Goal: Task Accomplishment & Management: Complete application form

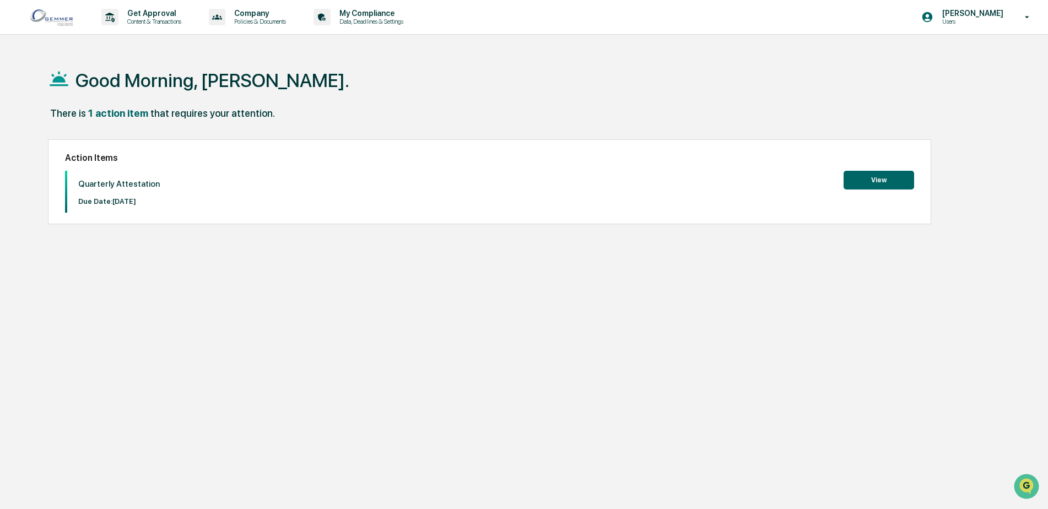
click at [904, 191] on div "Quarterly Attestation Due Date: [DATE] View" at bounding box center [489, 192] width 849 height 42
click at [899, 184] on button "View" at bounding box center [879, 180] width 71 height 19
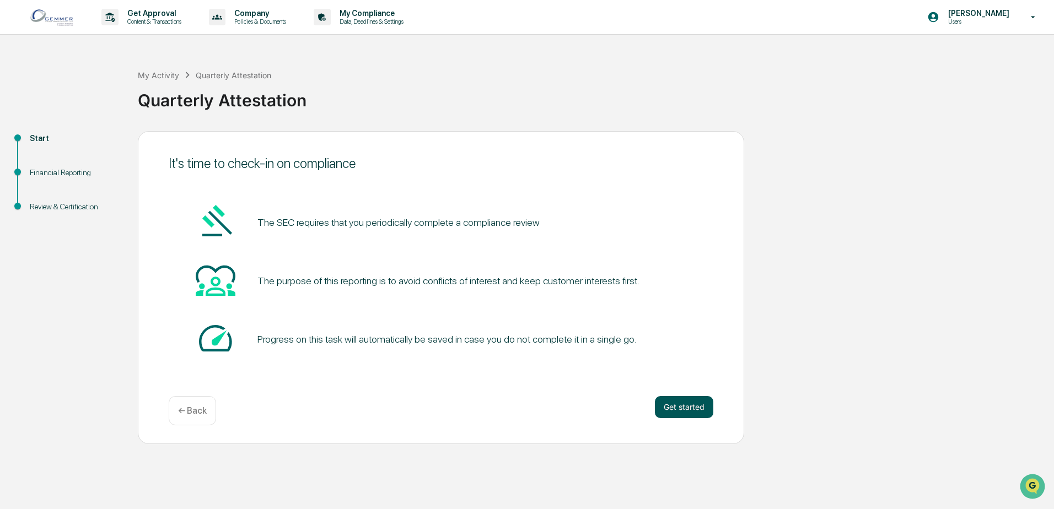
click at [691, 405] on button "Get started" at bounding box center [684, 407] width 58 height 22
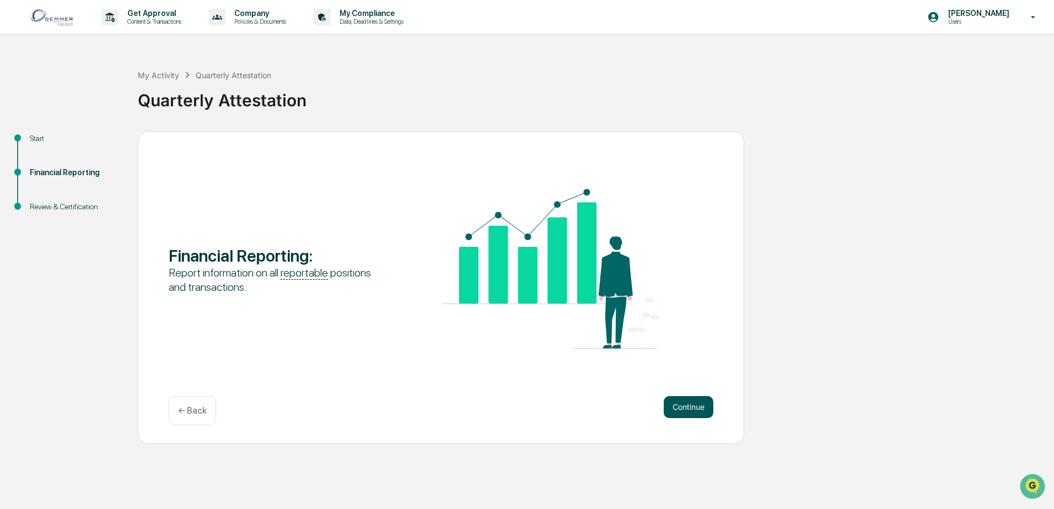
click at [689, 409] on button "Continue" at bounding box center [689, 407] width 50 height 22
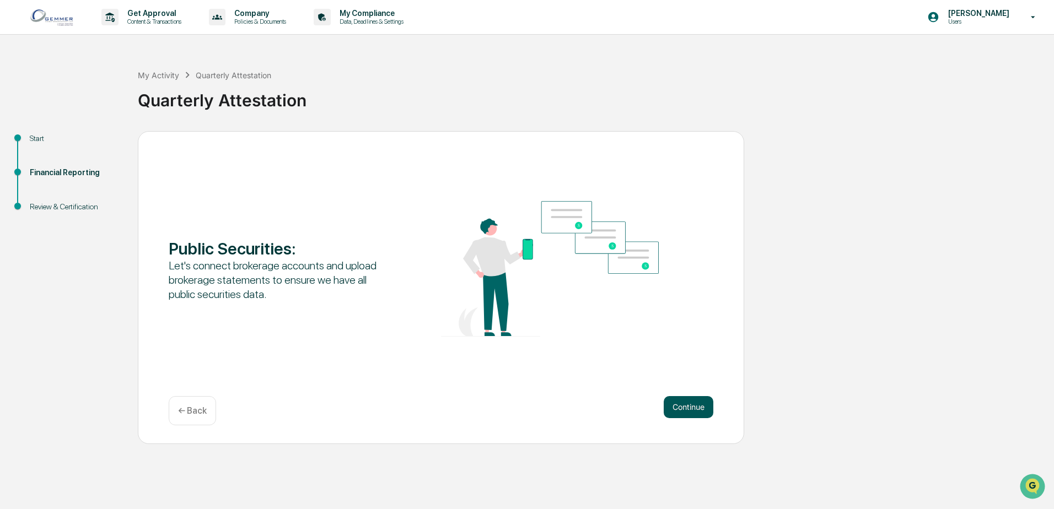
click at [672, 396] on button "Continue" at bounding box center [689, 407] width 50 height 22
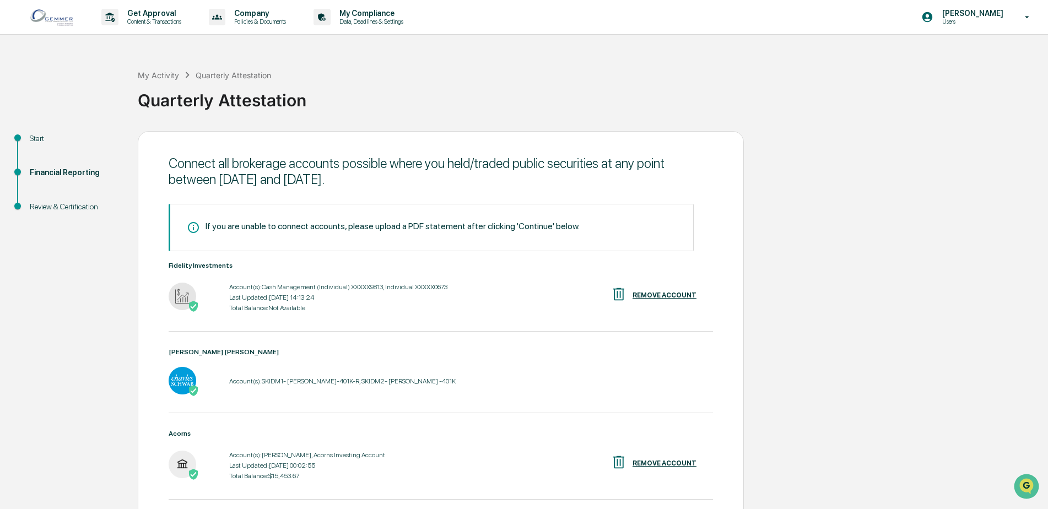
scroll to position [83, 0]
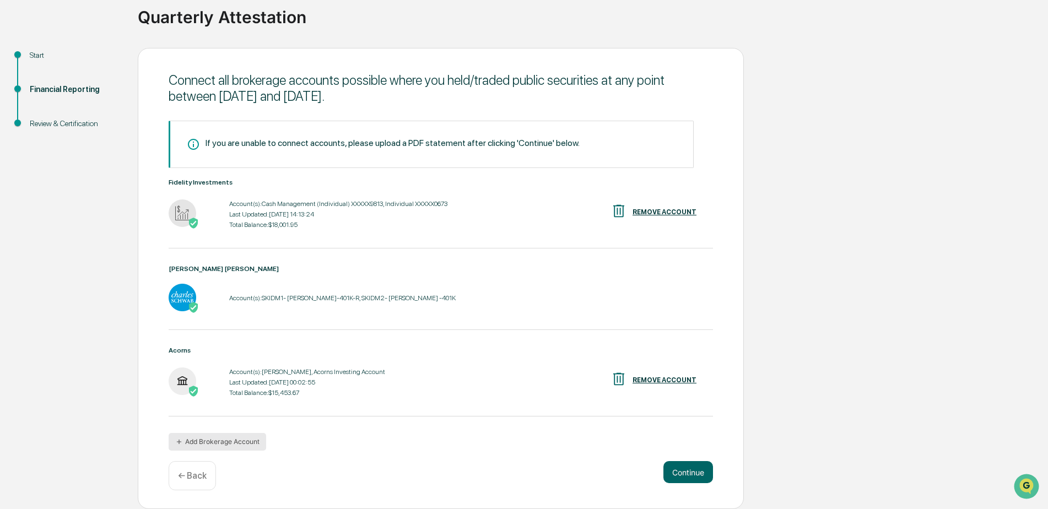
click at [208, 445] on button "Add Brokerage Account" at bounding box center [218, 442] width 98 height 18
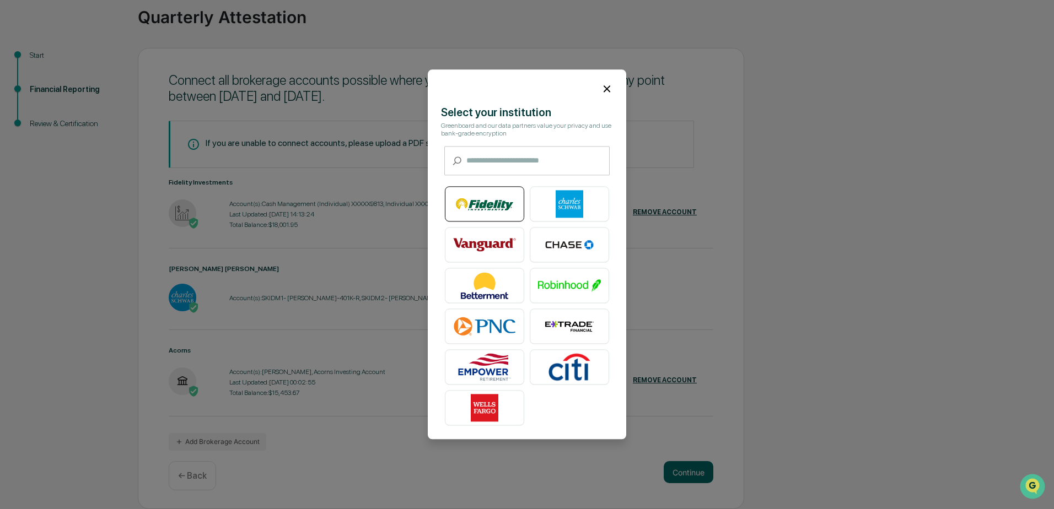
click at [493, 196] on img at bounding box center [484, 205] width 63 height 28
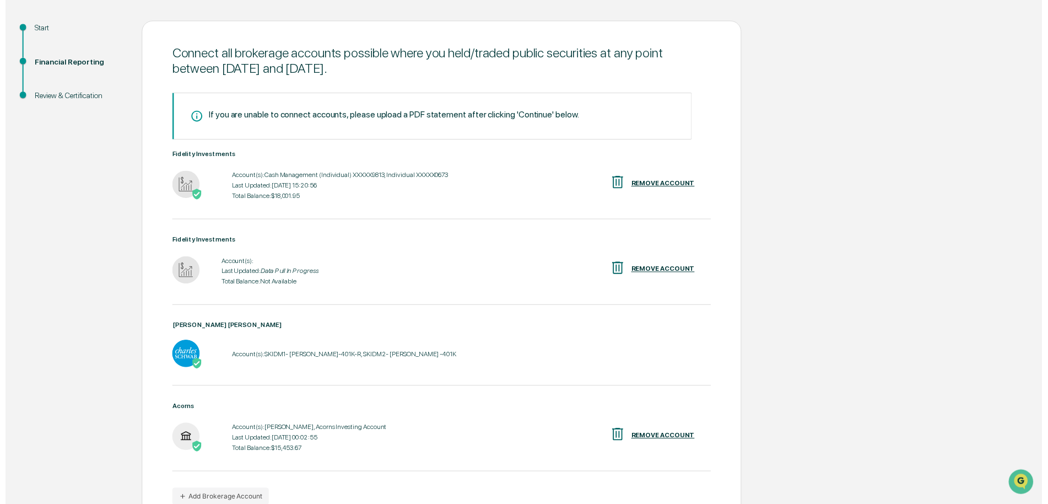
scroll to position [170, 0]
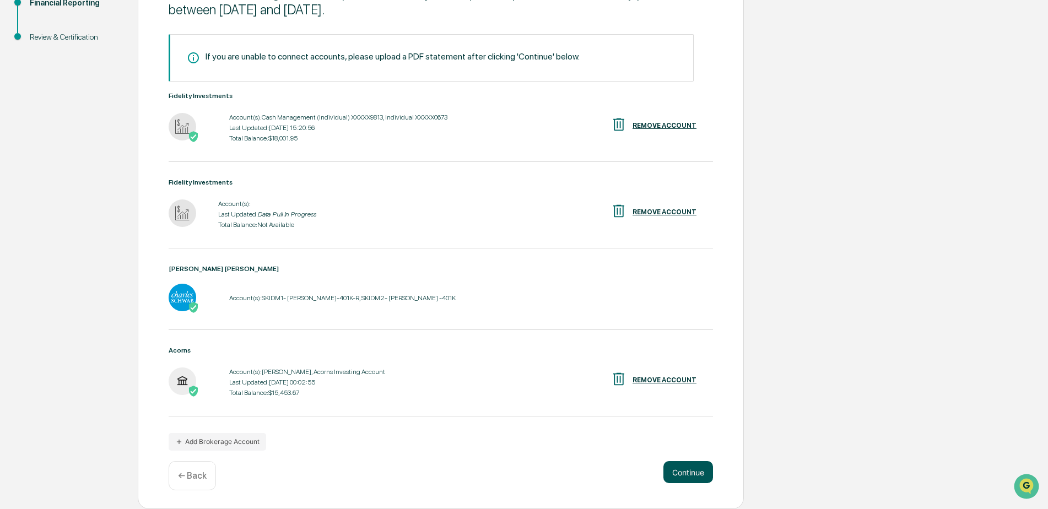
click at [689, 473] on button "Continue" at bounding box center [689, 472] width 50 height 22
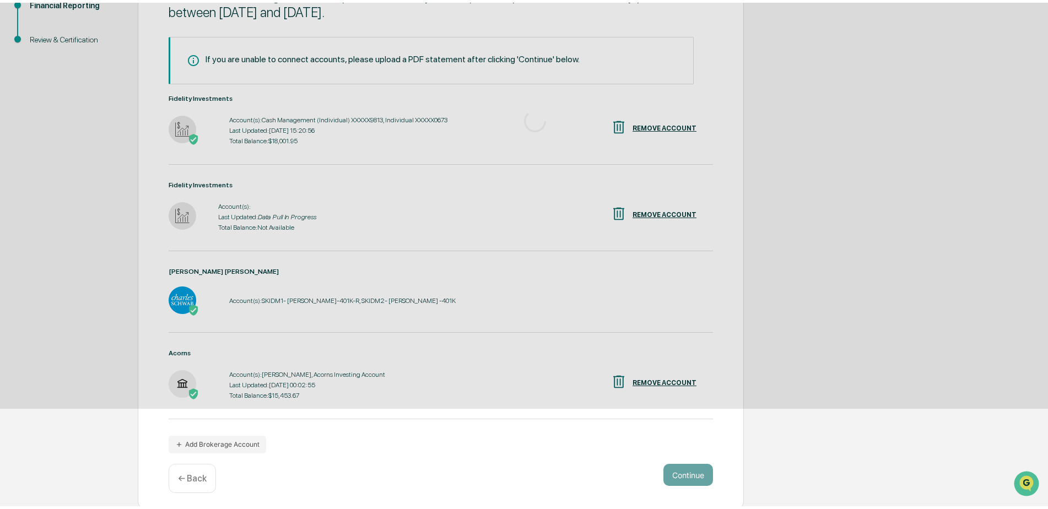
scroll to position [0, 0]
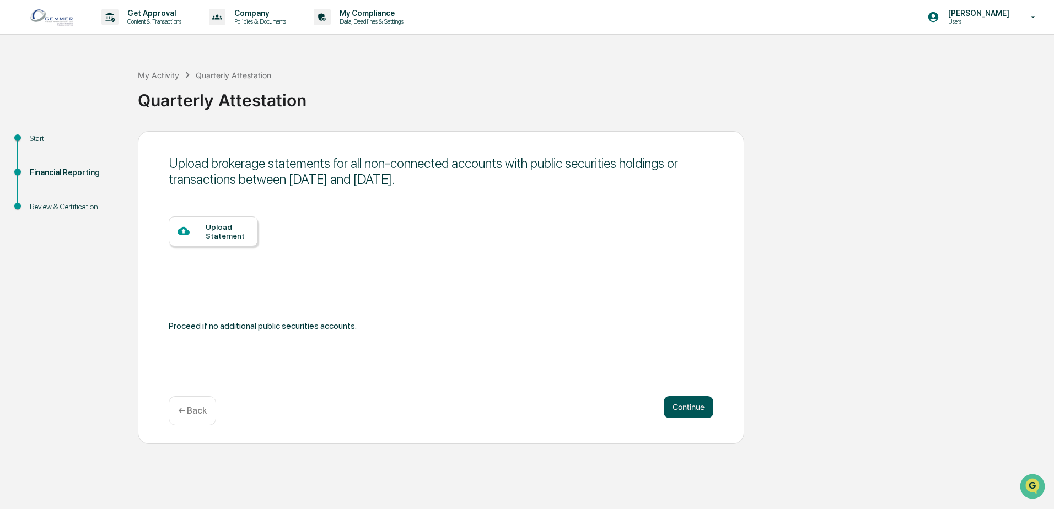
click at [679, 416] on button "Continue" at bounding box center [689, 407] width 50 height 22
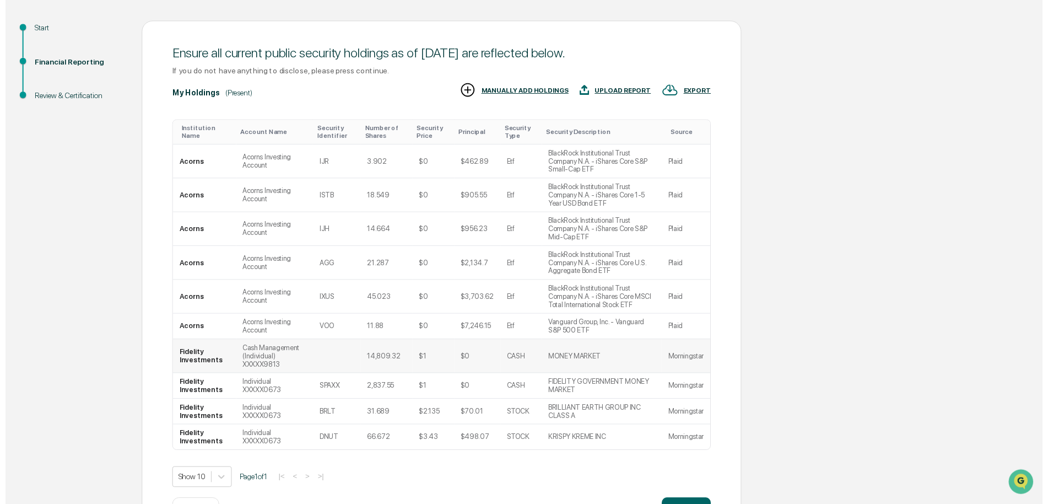
scroll to position [135, 0]
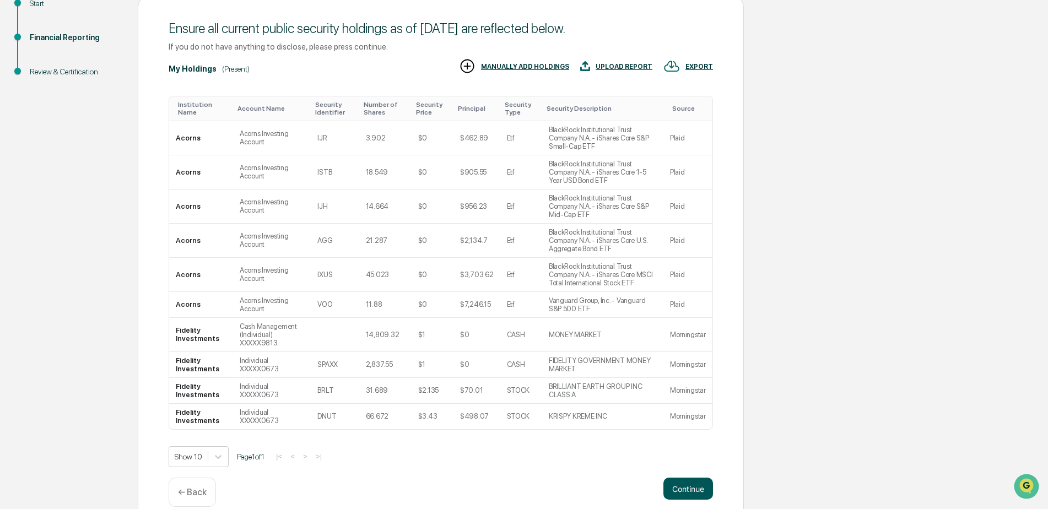
click at [686, 478] on button "Continue" at bounding box center [689, 489] width 50 height 22
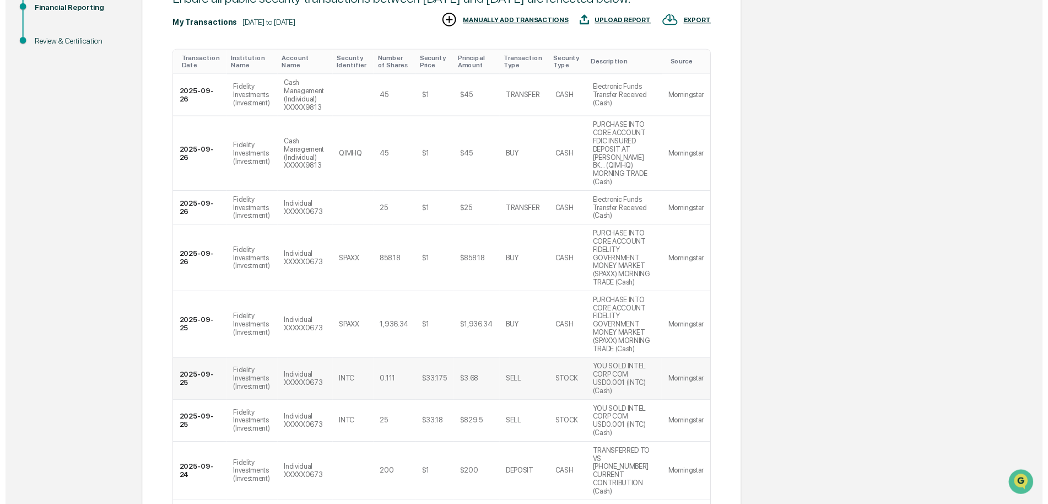
scroll to position [300, 0]
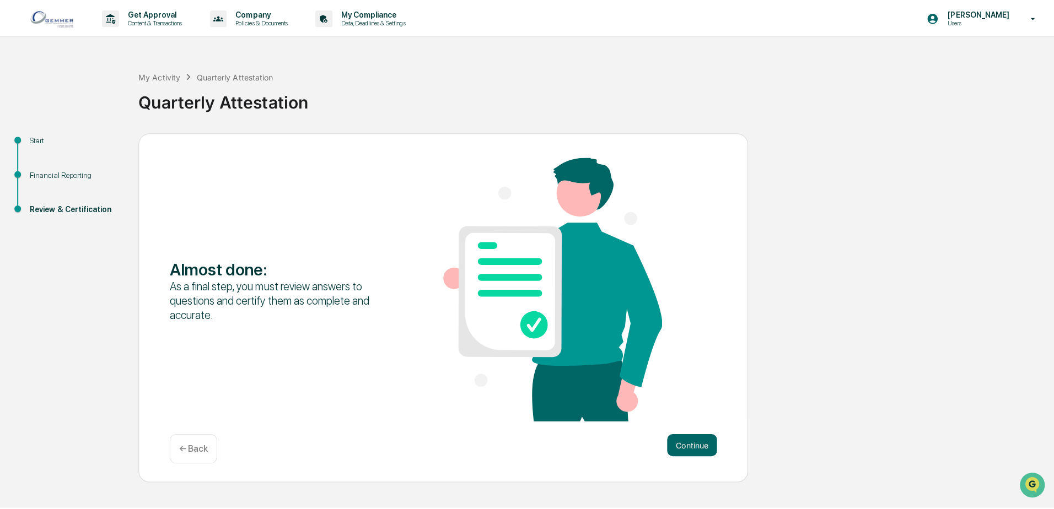
scroll to position [0, 0]
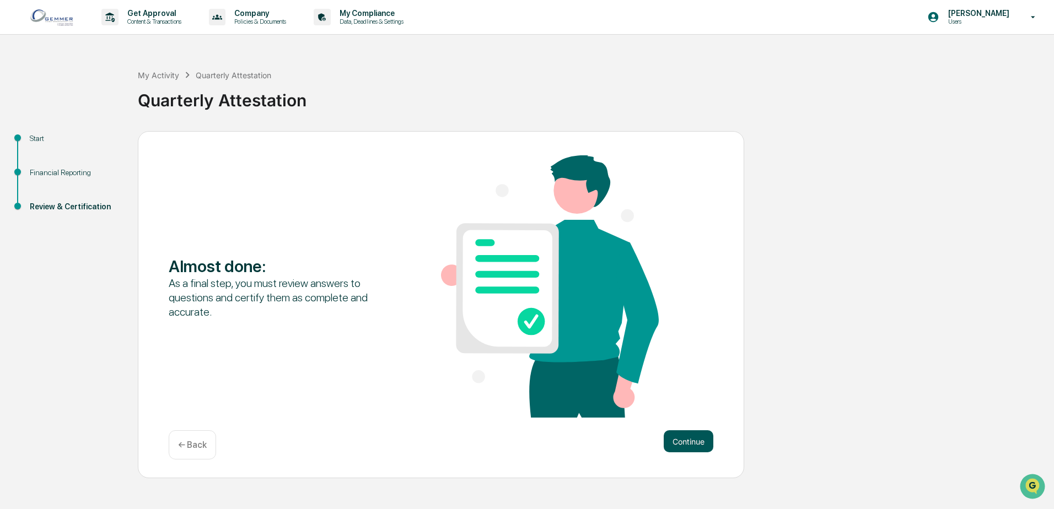
click at [687, 445] on button "Continue" at bounding box center [689, 441] width 50 height 22
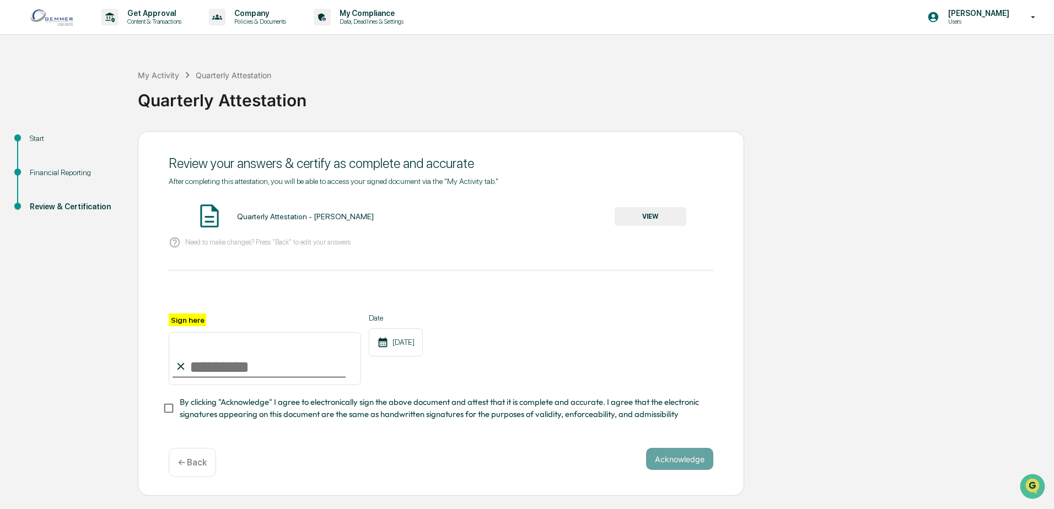
click at [263, 359] on input "Sign here" at bounding box center [265, 358] width 192 height 53
type input "**********"
